Goal: Navigation & Orientation: Find specific page/section

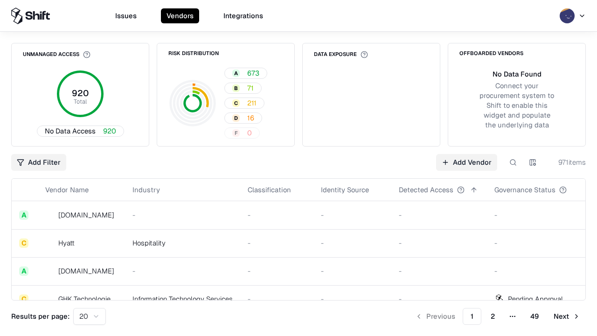
click at [90, 316] on html "Issues Vendors Integrations Unmanaged Access 920 Total No Data Access 920 Risk …" at bounding box center [298, 168] width 597 height 336
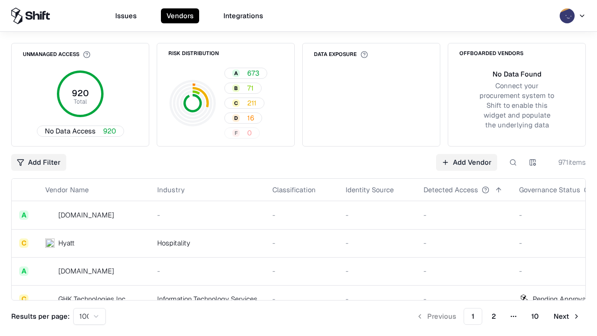
click at [567, 316] on button "Next" at bounding box center [567, 316] width 38 height 17
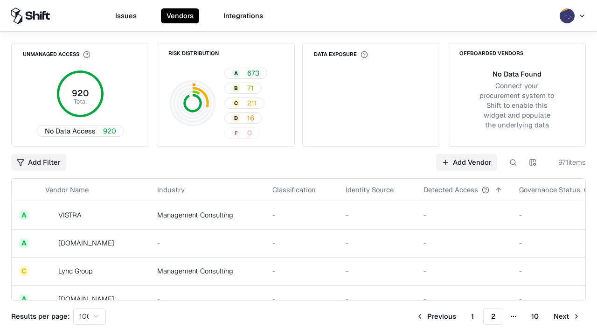
click at [567, 316] on button "Next" at bounding box center [567, 316] width 38 height 17
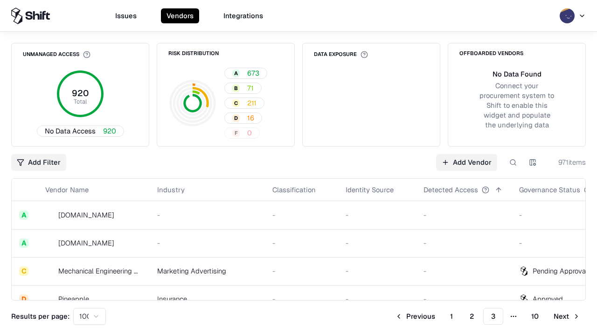
click at [567, 316] on button "Next" at bounding box center [567, 316] width 38 height 17
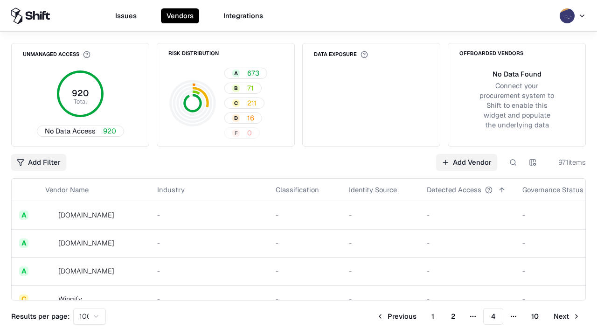
click at [567, 316] on button "Next" at bounding box center [567, 316] width 38 height 17
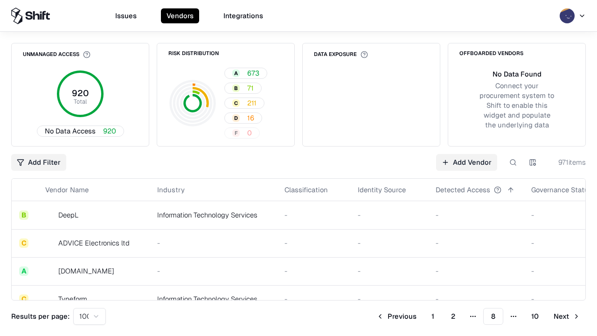
click at [567, 316] on button "Next" at bounding box center [567, 316] width 38 height 17
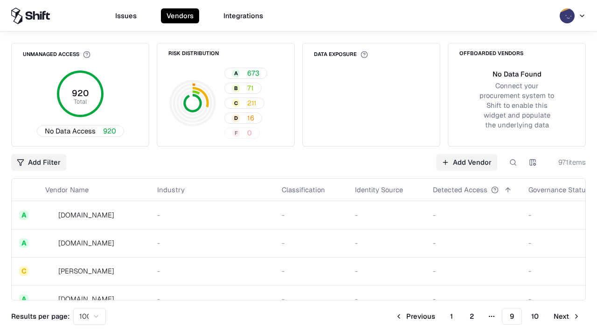
click at [567, 316] on button "Next" at bounding box center [567, 316] width 38 height 17
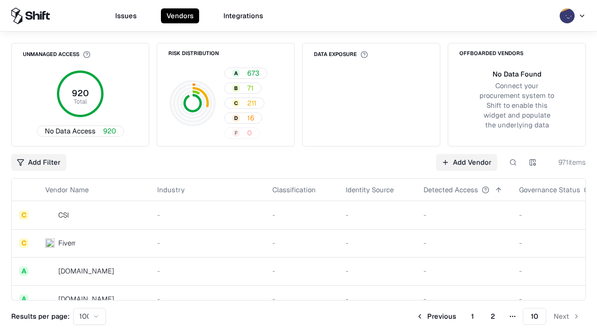
click at [436, 316] on button "Previous" at bounding box center [436, 316] width 51 height 17
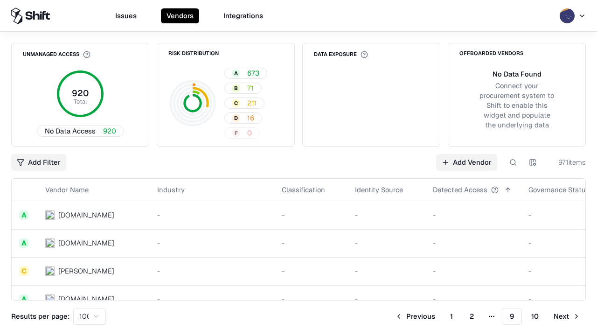
click at [415, 316] on button "Previous" at bounding box center [415, 316] width 51 height 17
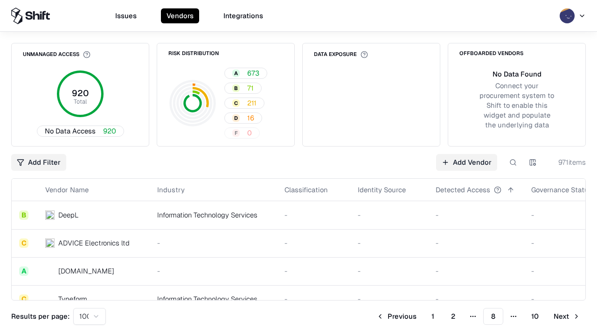
click at [397, 316] on button "Previous" at bounding box center [396, 316] width 51 height 17
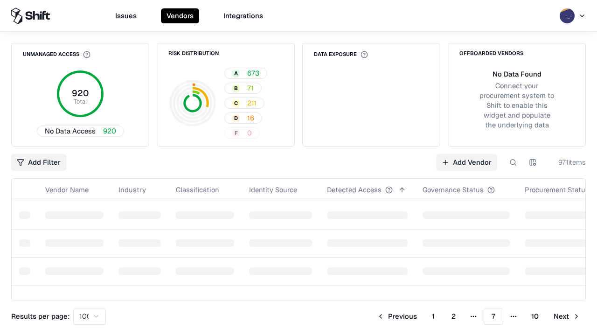
click at [397, 316] on button "Previous" at bounding box center [396, 316] width 51 height 17
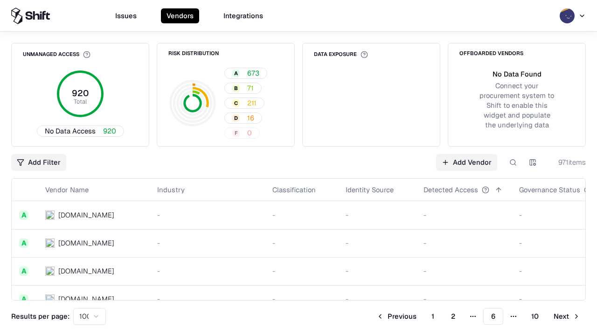
click at [397, 316] on button "Previous" at bounding box center [396, 316] width 51 height 17
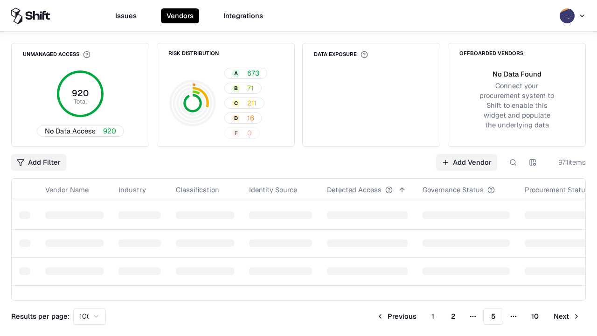
click at [397, 316] on button "Previous" at bounding box center [396, 316] width 51 height 17
